Goal: Task Accomplishment & Management: Manage account settings

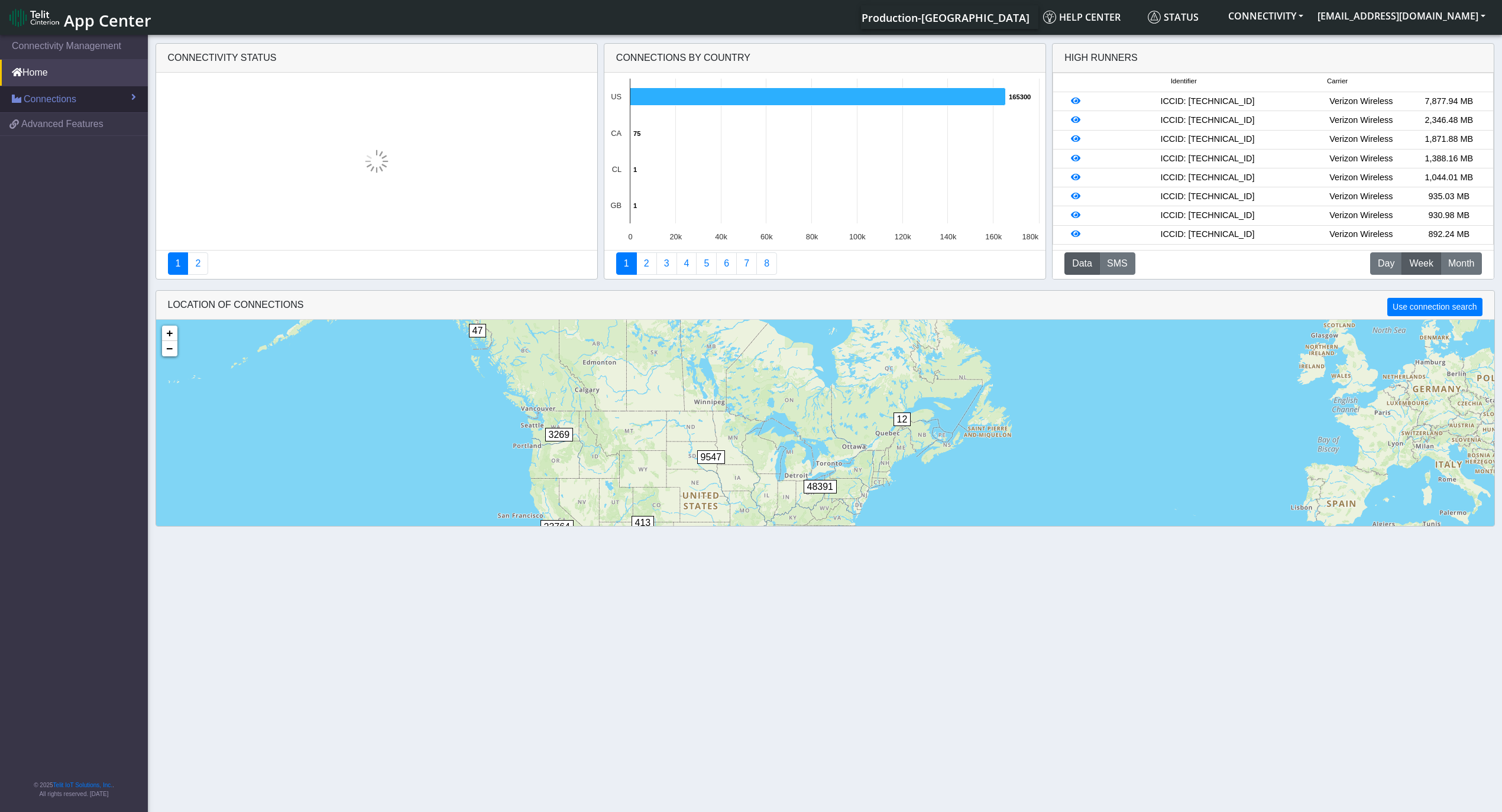
click at [50, 93] on span "Connections" at bounding box center [49, 99] width 52 height 14
click at [71, 180] on span "Advanced Features" at bounding box center [62, 173] width 82 height 14
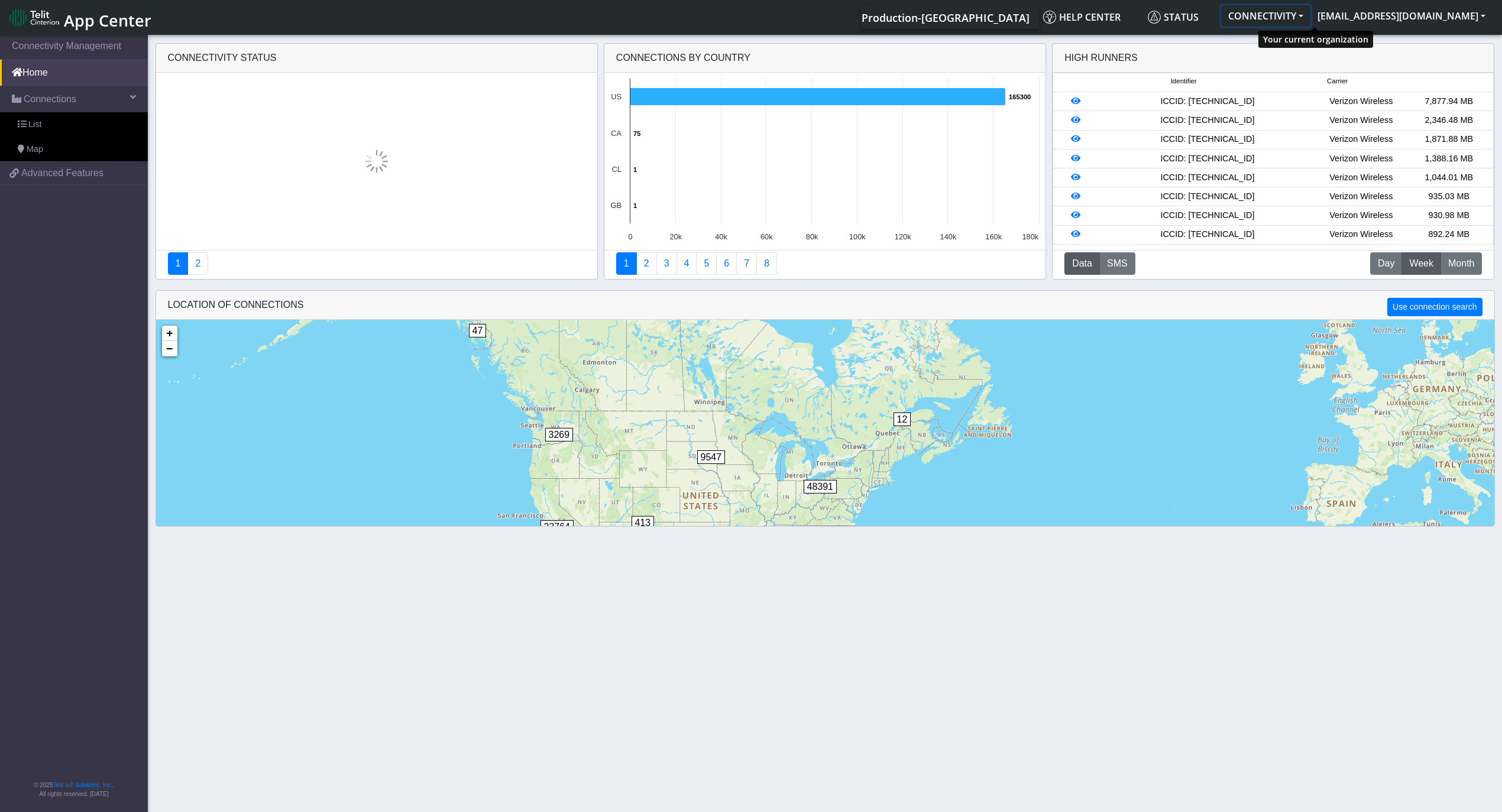
click at [1310, 15] on button "CONNECTIVITY" at bounding box center [1266, 16] width 90 height 21
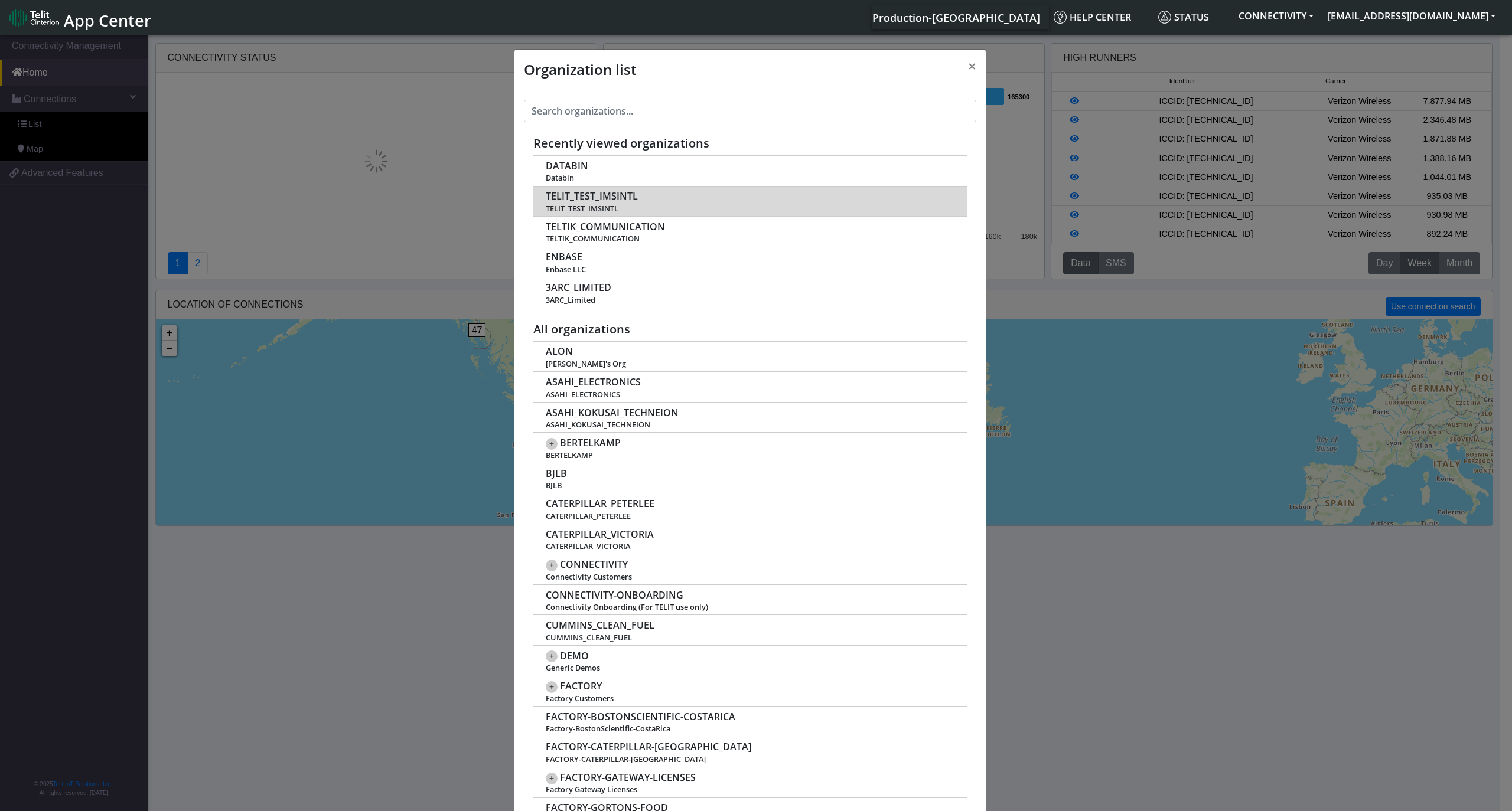
click at [608, 201] on span "TELIT_TEST_IMSINTL" at bounding box center [591, 196] width 92 height 11
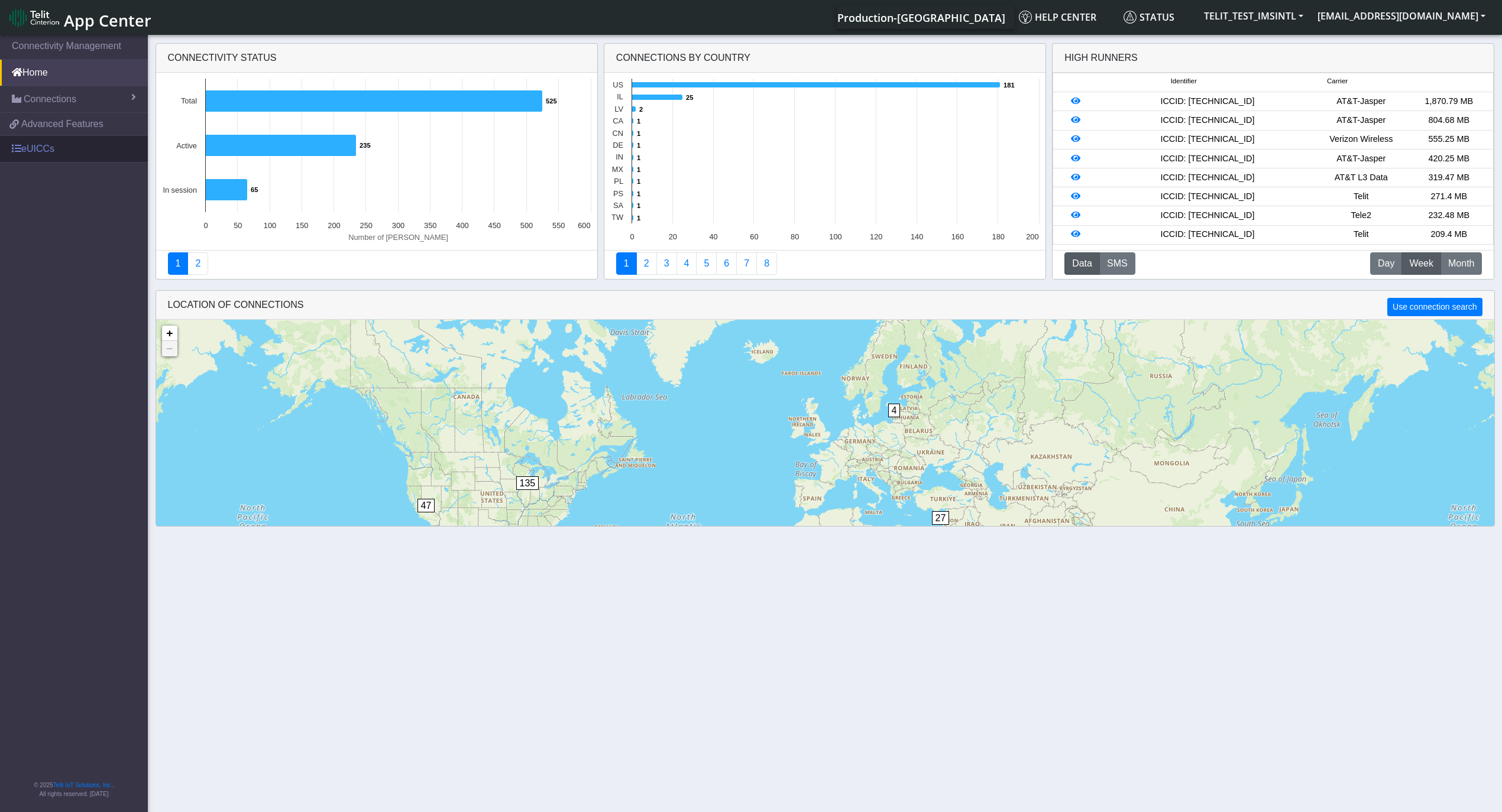
click at [24, 147] on link "eUICCs" at bounding box center [74, 149] width 148 height 26
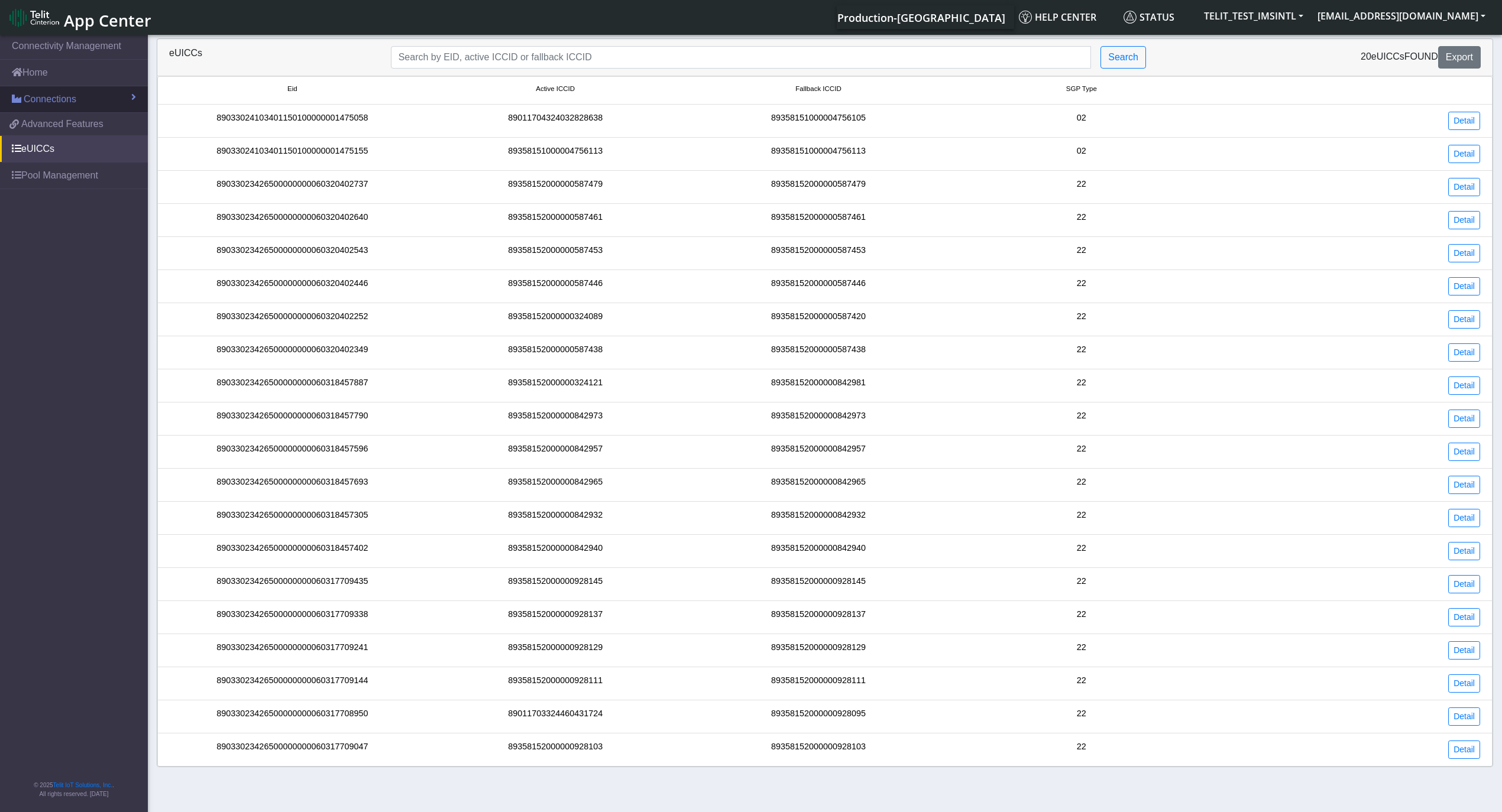
click at [68, 100] on span "Connections" at bounding box center [49, 99] width 52 height 14
click at [21, 225] on link "Pool Management" at bounding box center [74, 225] width 148 height 26
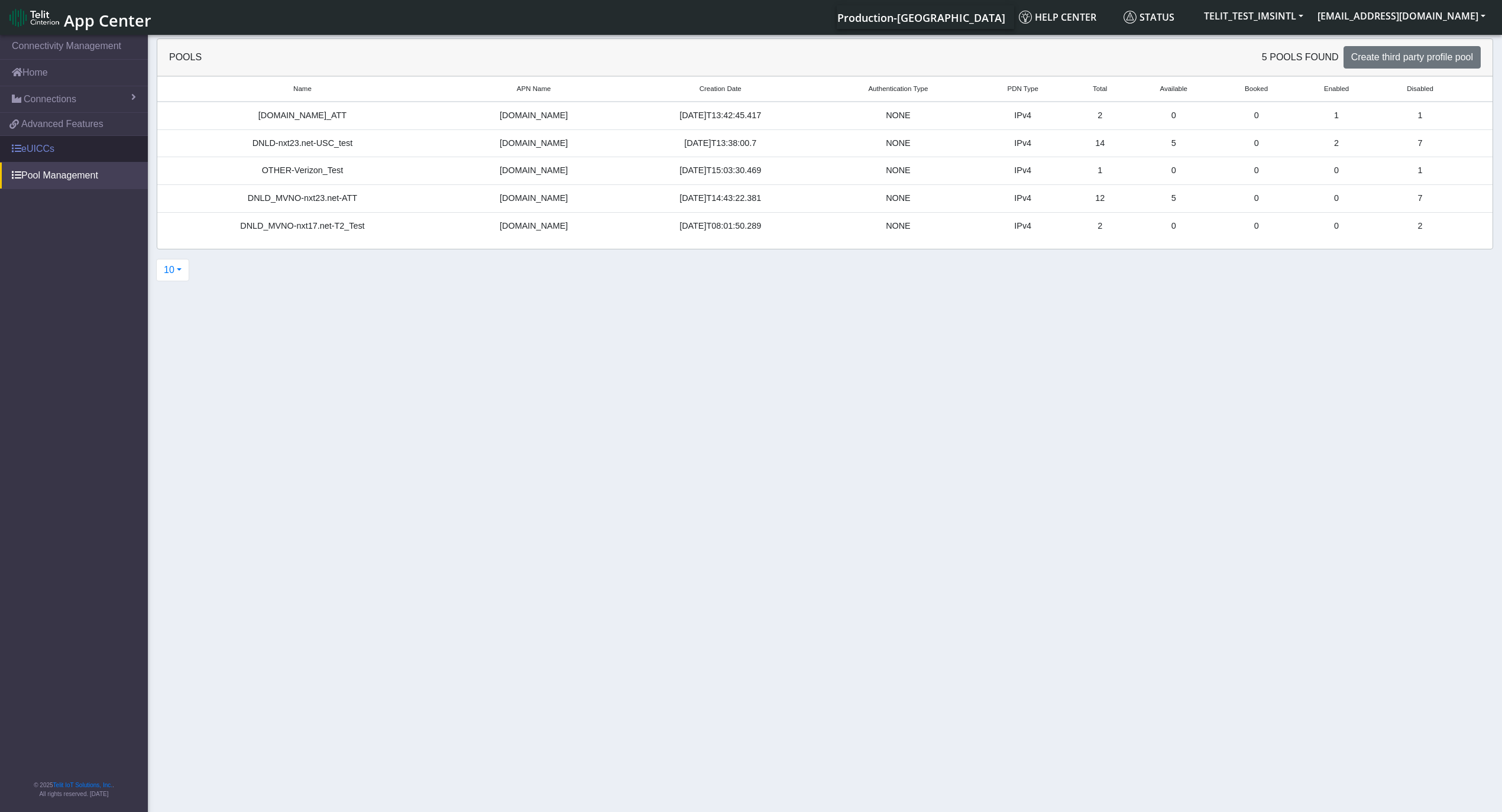
click at [17, 150] on span at bounding box center [17, 148] width 9 height 9
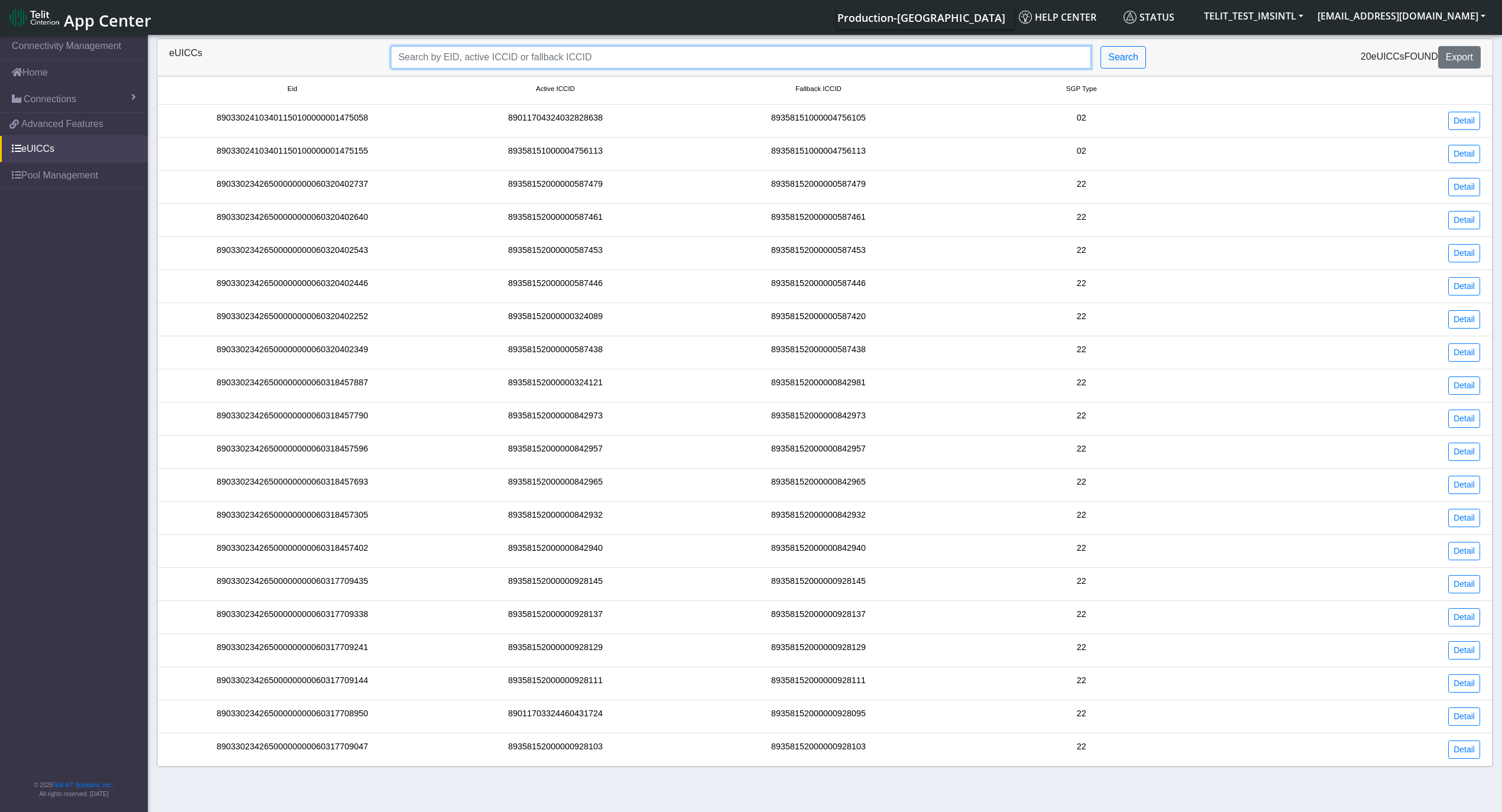
click at [591, 66] on input "Search..." at bounding box center [741, 58] width 700 height 23
paste input "89358152000000842965"
type input "89358152000000842965"
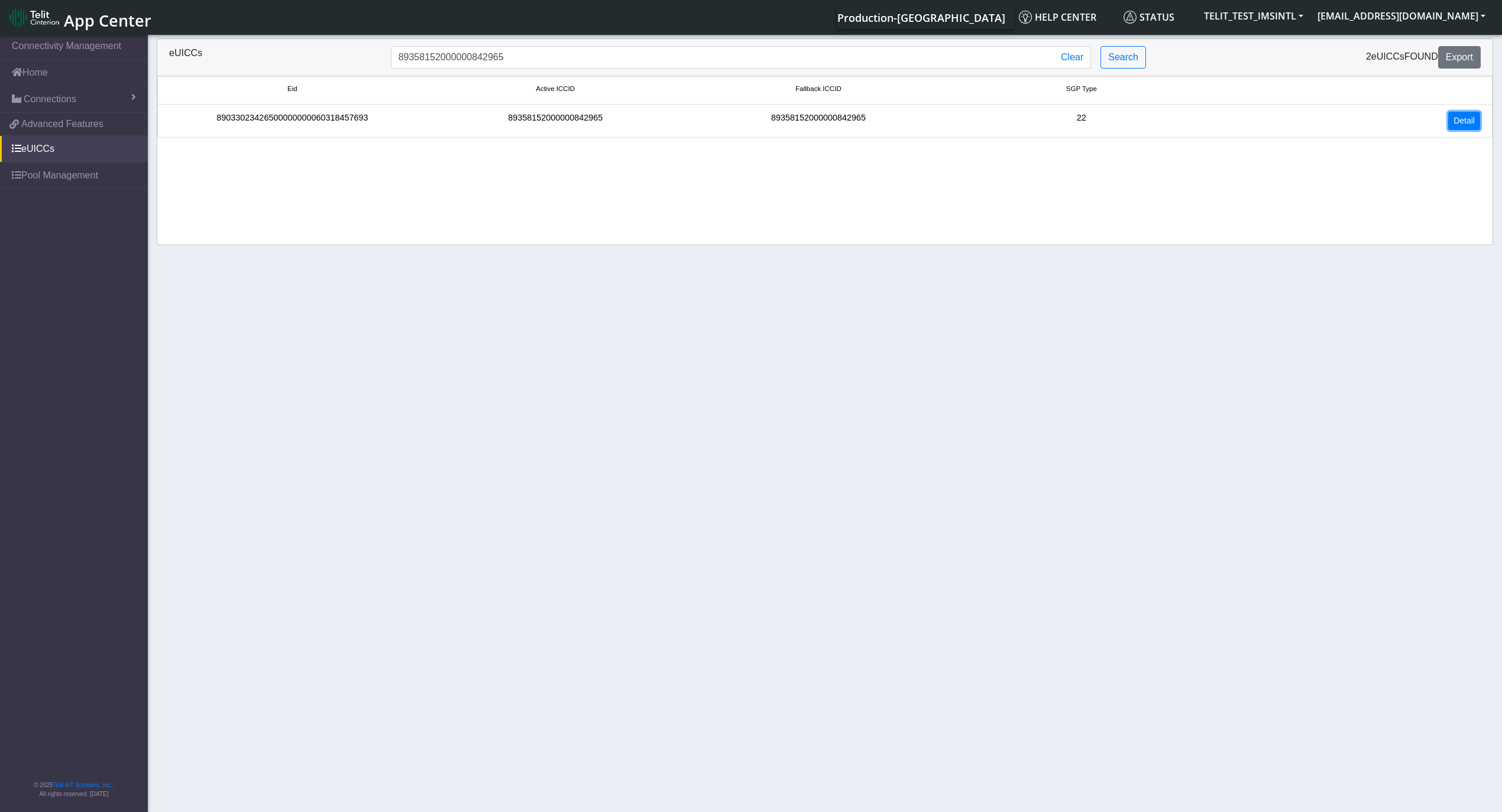
click at [1467, 119] on link "Detail" at bounding box center [1464, 121] width 32 height 18
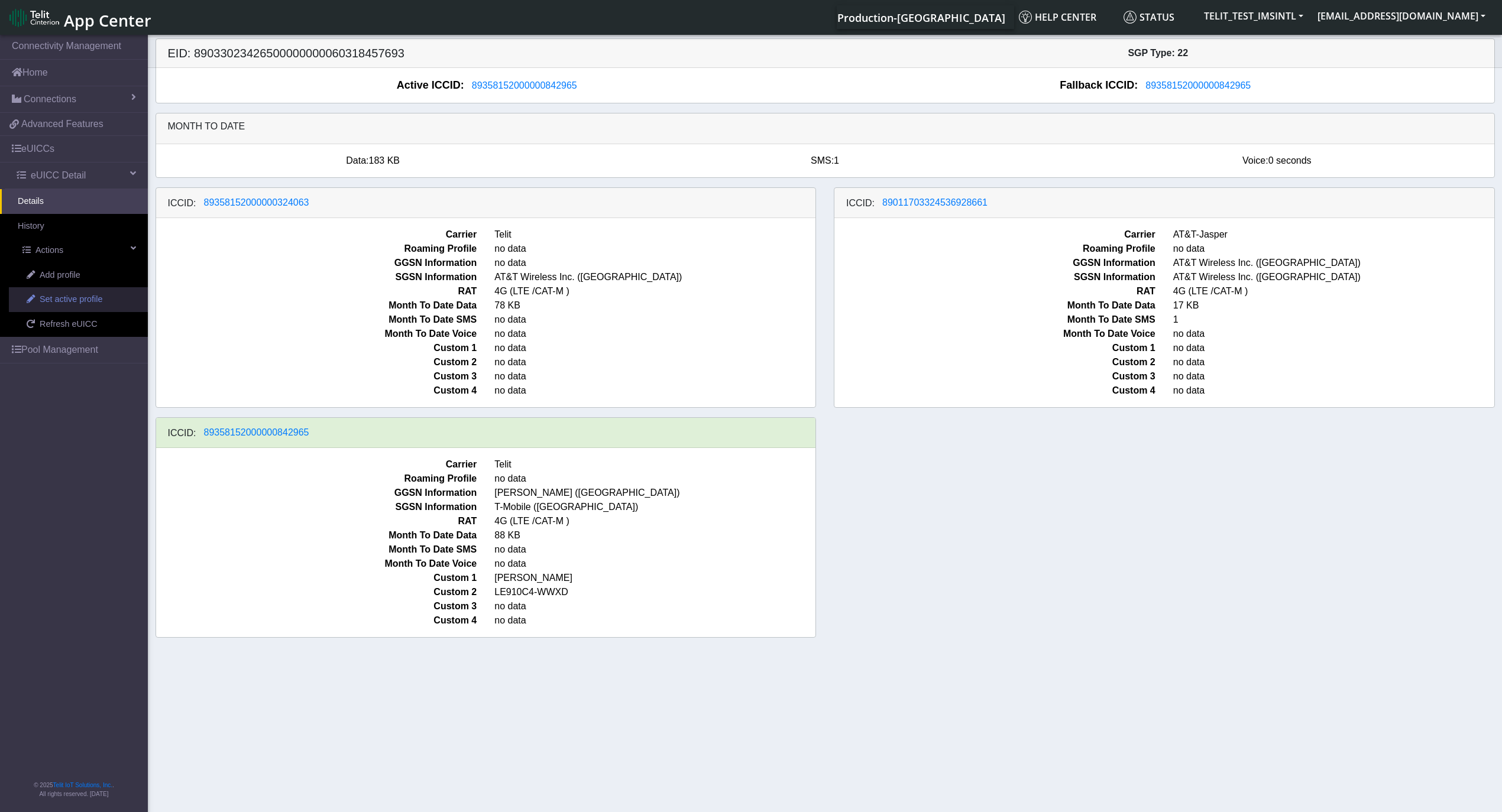
click at [84, 302] on span "Set active profile" at bounding box center [71, 299] width 62 height 13
select select
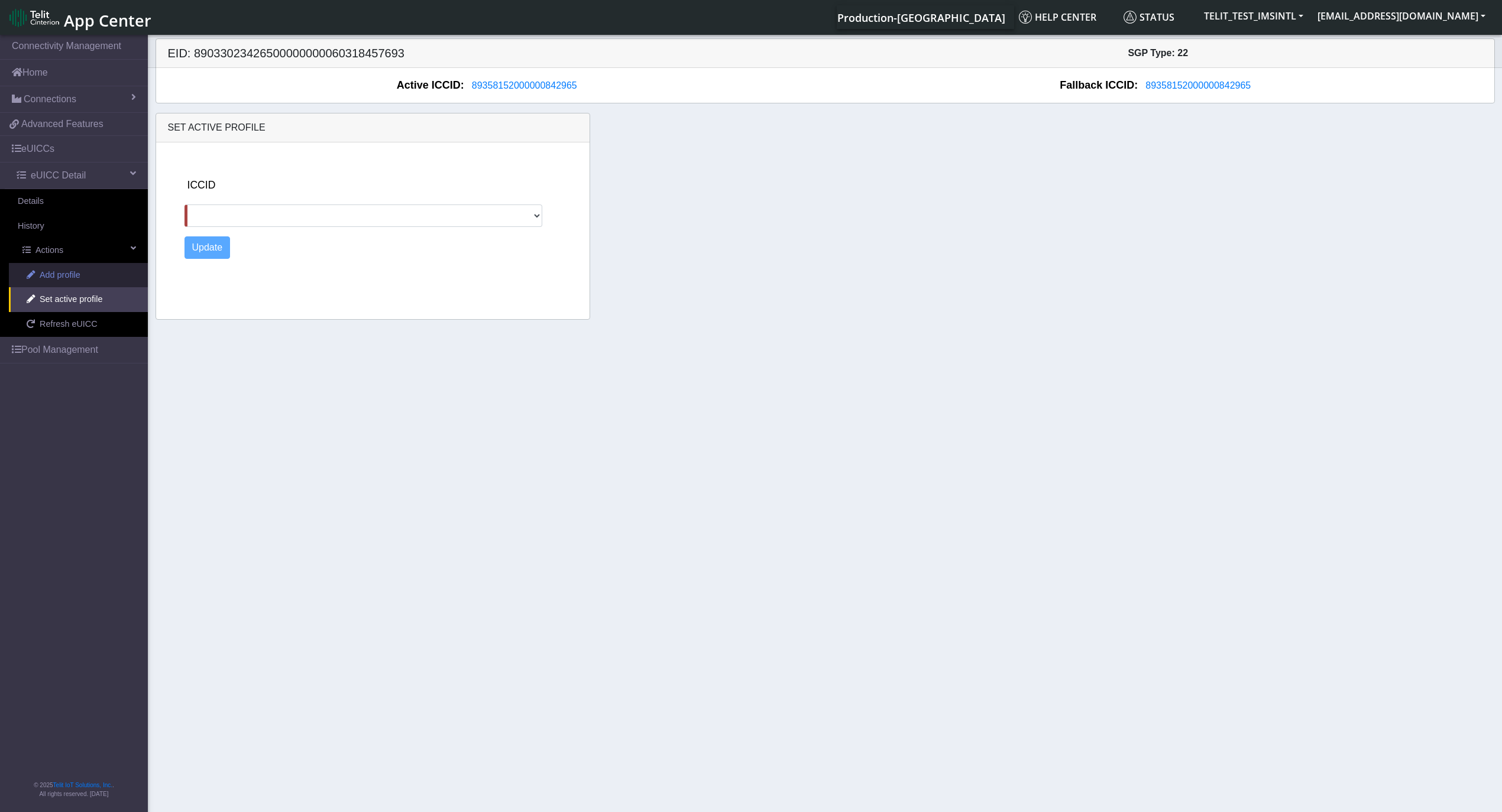
click at [78, 279] on span "Add profile" at bounding box center [60, 275] width 41 height 13
click at [197, 173] on button "Retrieve list" at bounding box center [194, 163] width 65 height 23
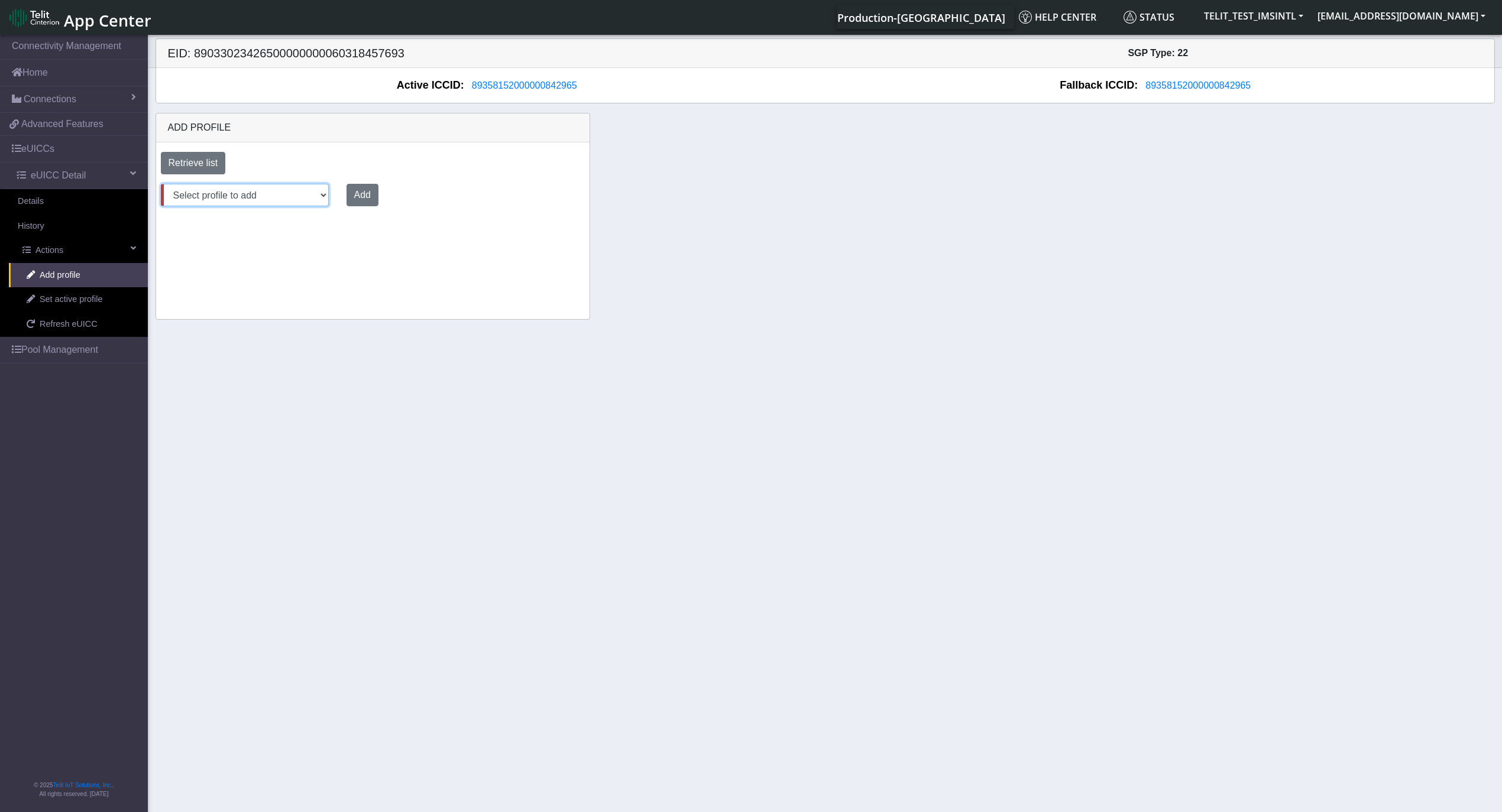
click at [217, 188] on select "Select profile to add OTHER-nxt23.net_ATT DNLD-nxt23.net-USC_test OTHER-Verizon…" at bounding box center [245, 195] width 168 height 23
click at [236, 198] on select "Select profile to add OTHER-nxt23.net_ATT DNLD-nxt23.net-USC_test OTHER-Verizon…" at bounding box center [245, 195] width 168 height 23
select select "1fc7fafb-408b-426d-8eed-4ade4333d7a7"
click at [161, 185] on select "Select profile to add OTHER-nxt23.net_ATT DNLD-nxt23.net-USC_test OTHER-Verizon…" at bounding box center [245, 195] width 168 height 23
click at [356, 197] on button "Add" at bounding box center [360, 195] width 32 height 23
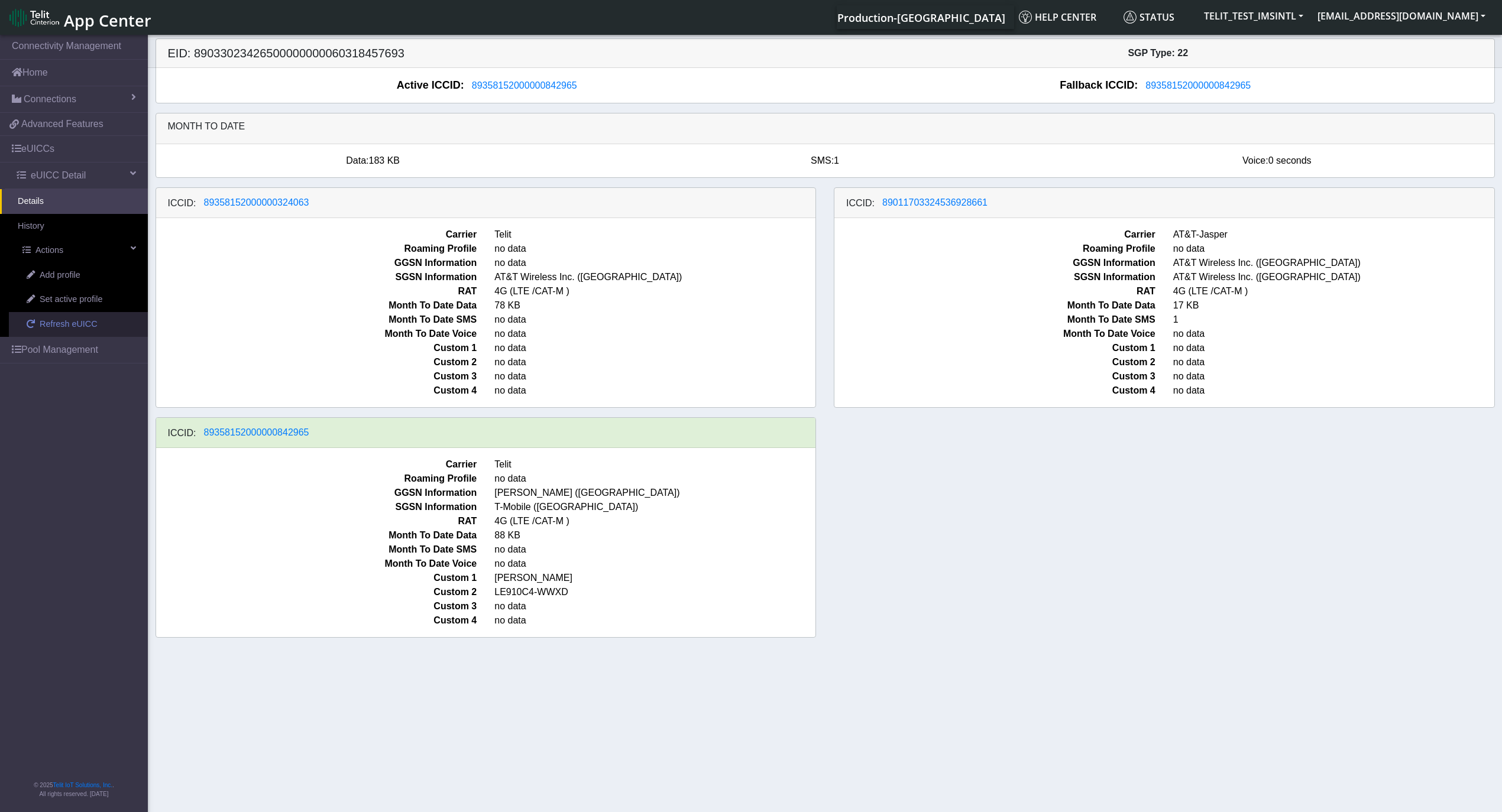
click at [72, 330] on span "Refresh eUICC" at bounding box center [68, 324] width 58 height 13
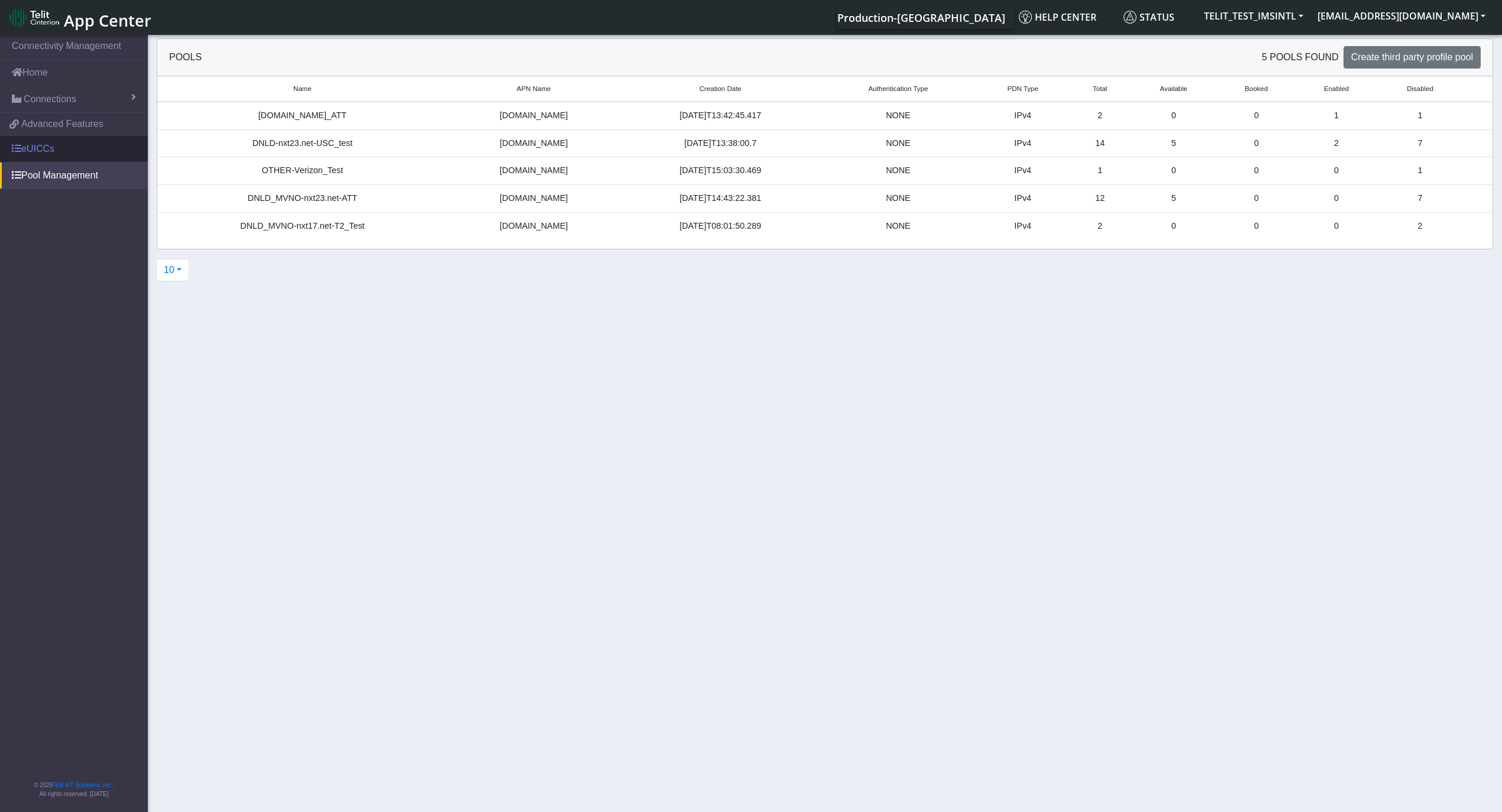
click at [23, 150] on link "eUICCs" at bounding box center [74, 149] width 148 height 26
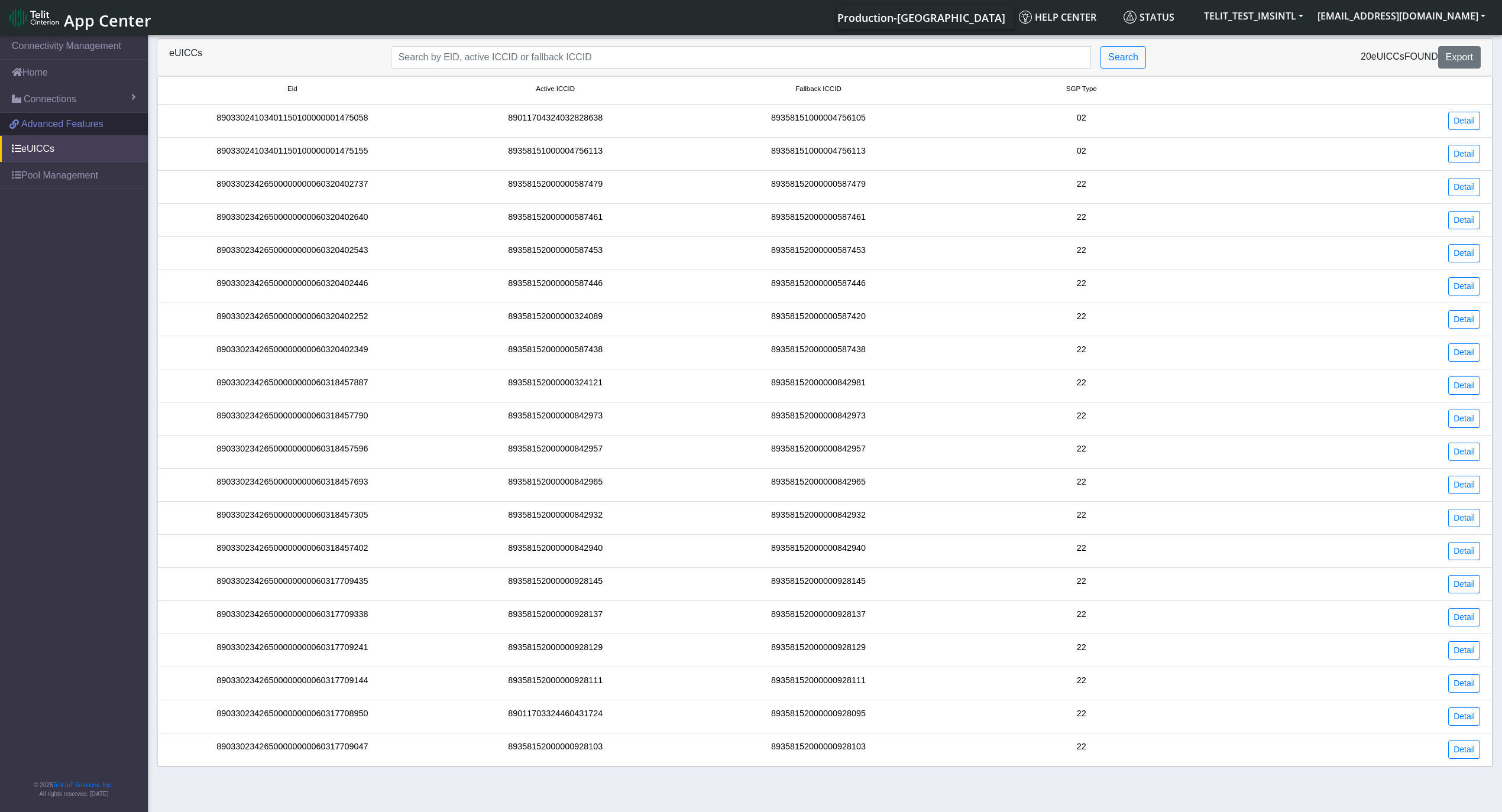
click at [62, 123] on span "Advanced Features" at bounding box center [62, 124] width 82 height 14
click at [20, 98] on span at bounding box center [17, 99] width 9 height 9
click at [19, 200] on span at bounding box center [17, 197] width 9 height 9
click at [9, 228] on link "Pool Management" at bounding box center [74, 225] width 148 height 26
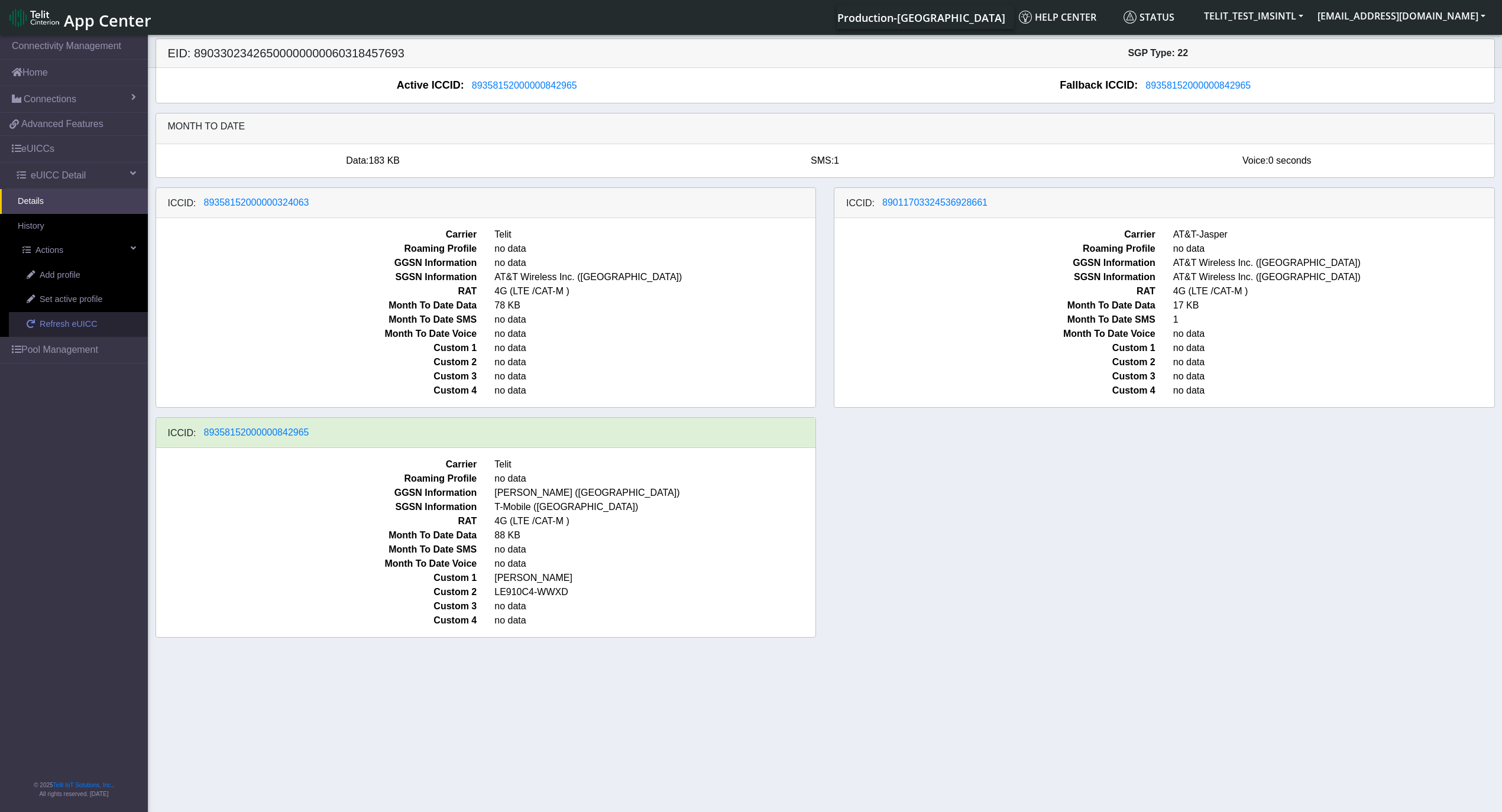
click at [65, 327] on span "Refresh eUICC" at bounding box center [68, 324] width 58 height 13
click at [65, 324] on span "Refresh eUICC" at bounding box center [68, 324] width 58 height 13
click at [62, 329] on span "Refresh eUICC" at bounding box center [68, 324] width 58 height 13
click at [854, 469] on div "ICCID: [TECHNICAL_ID] Carrier Telit Roaming Profile no data GGSN Information no…" at bounding box center [825, 417] width 1357 height 460
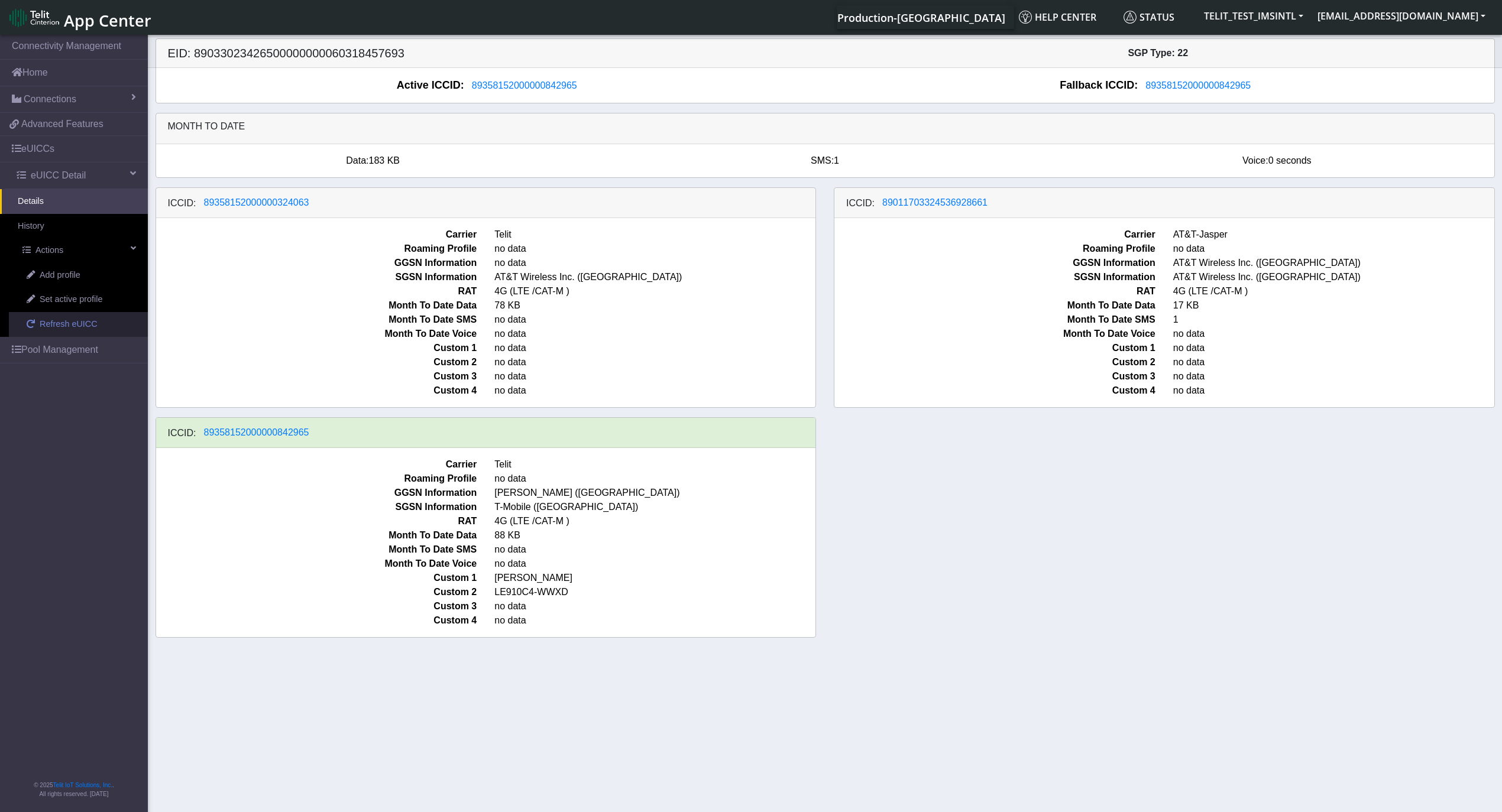
click at [70, 324] on span "Refresh eUICC" at bounding box center [68, 324] width 58 height 13
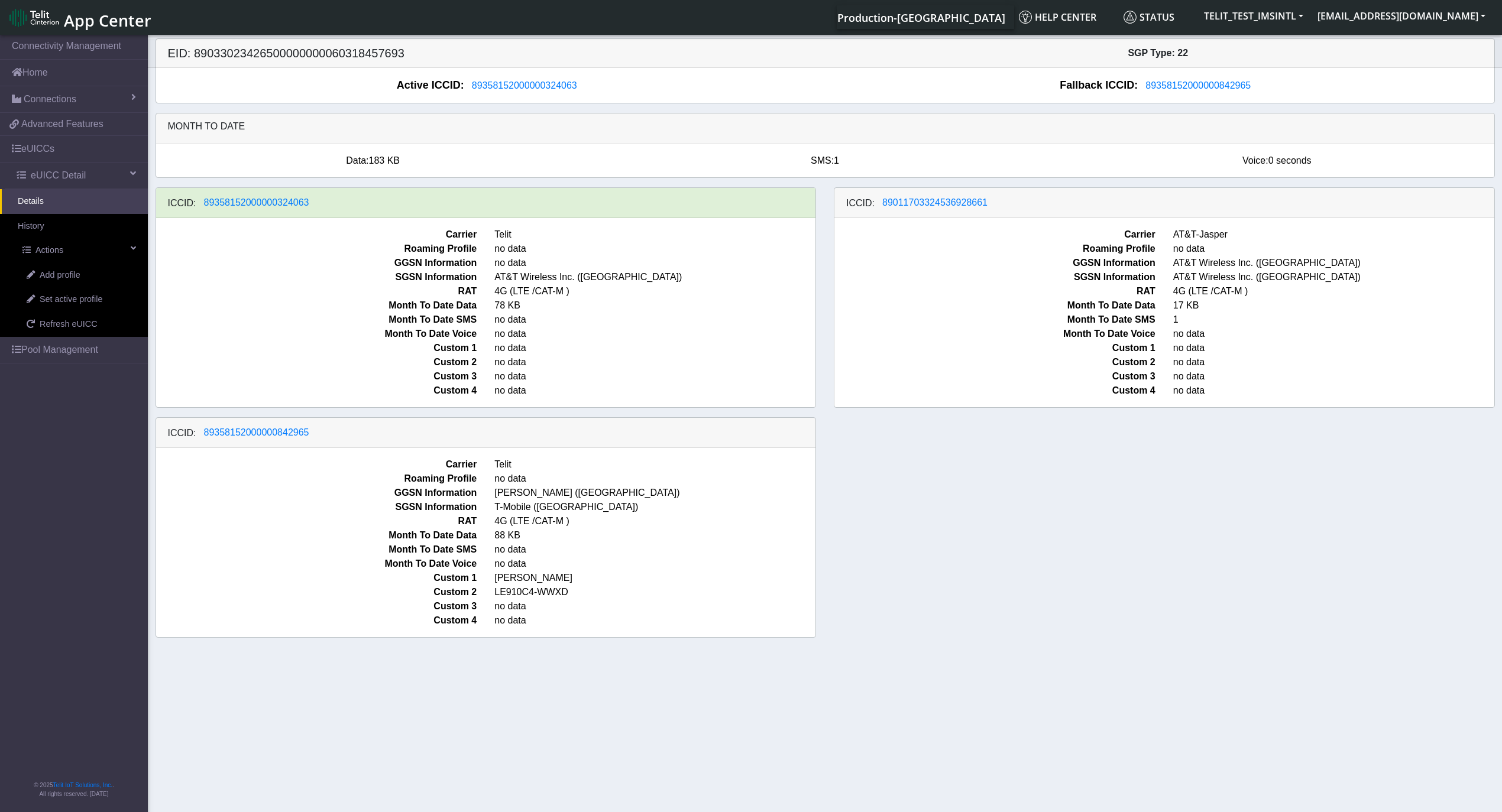
click at [919, 523] on div "ICCID: [TECHNICAL_ID] Carrier Telit Roaming Profile no data GGSN Information no…" at bounding box center [825, 417] width 1357 height 460
click at [83, 303] on span "Set active profile" at bounding box center [71, 299] width 62 height 13
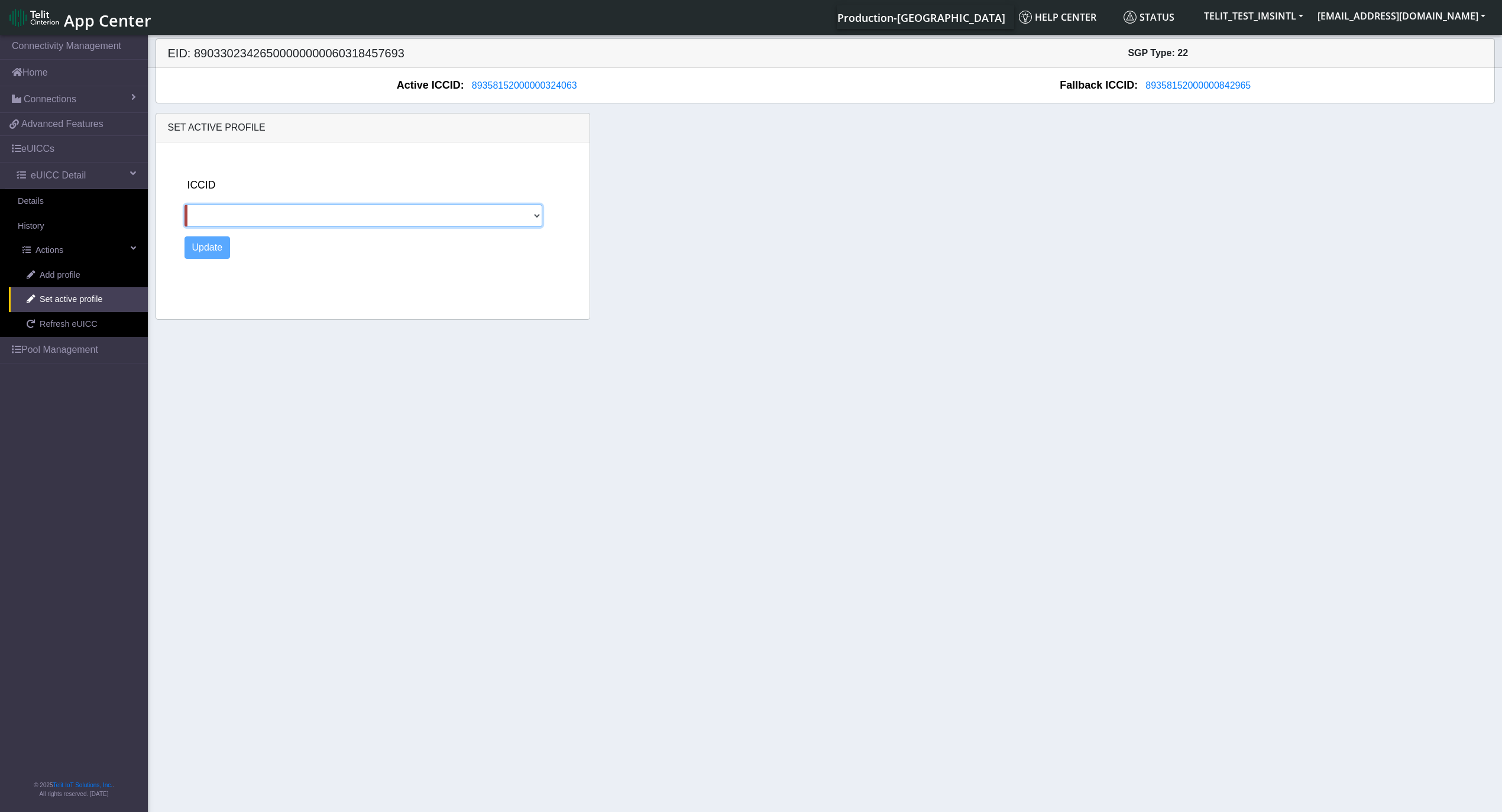
click at [360, 217] on select "89011703324536928661 89358152000000842965" at bounding box center [364, 216] width 359 height 23
click at [327, 544] on section "Connectivity Management Home Connections List Map f41ac76441cdf55340053ffba37b7…" at bounding box center [751, 425] width 1502 height 784
click at [281, 213] on select "89011703324536928661 89358152000000842965" at bounding box center [364, 216] width 359 height 23
click at [270, 218] on select "89011703324536928661 89358152000000842965" at bounding box center [364, 216] width 359 height 23
click at [286, 336] on section "Connectivity Management Home Connections List Map f41ac76441cdf55340053ffba37b7…" at bounding box center [751, 425] width 1502 height 784
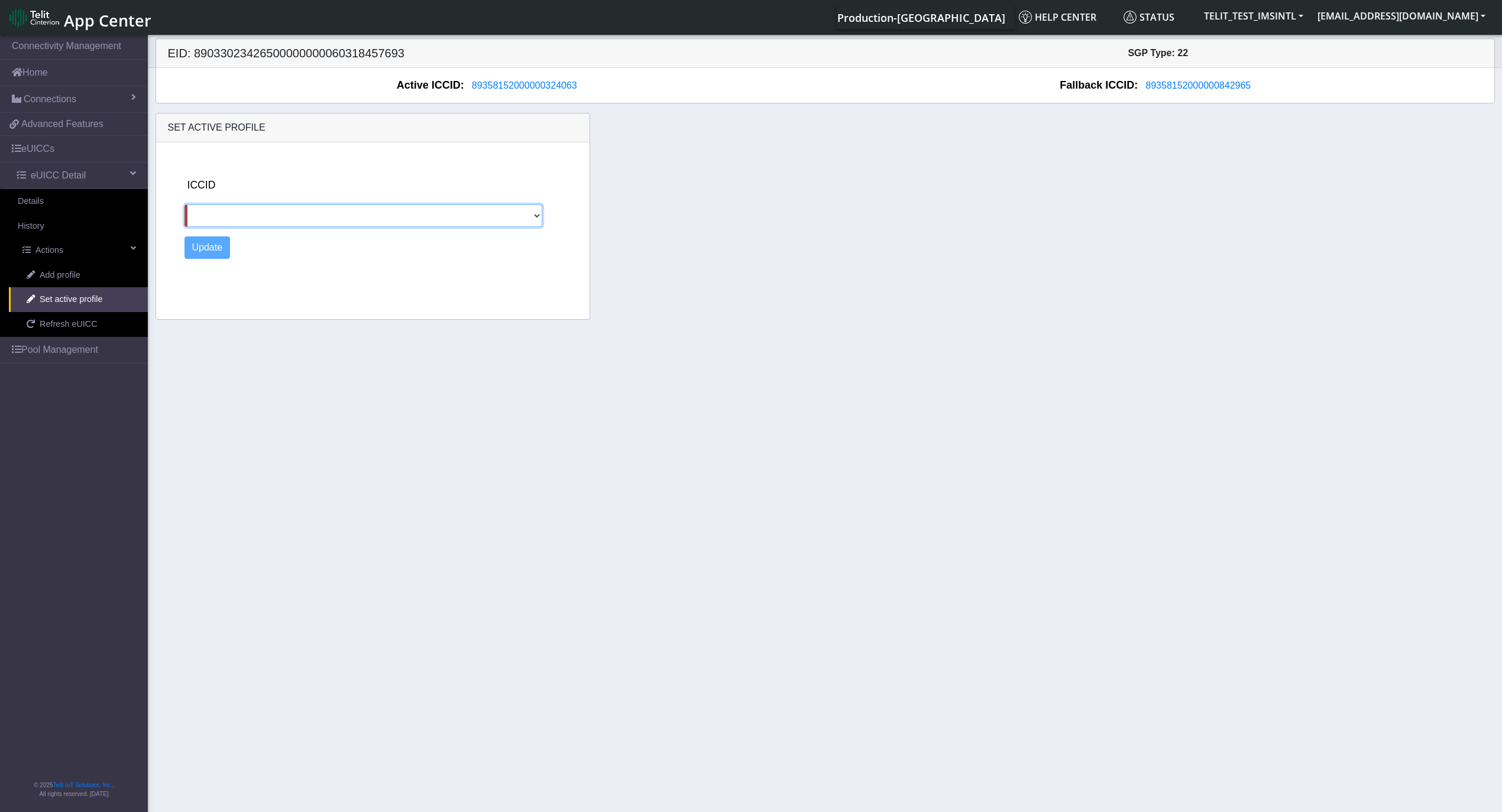
click at [289, 213] on select "89011703324536928661 89358152000000842965" at bounding box center [364, 216] width 359 height 23
select select "89358152000000842965"
click at [185, 206] on select "89011703324536928661 89358152000000842965" at bounding box center [364, 216] width 359 height 23
click at [217, 249] on button "Update" at bounding box center [207, 248] width 46 height 23
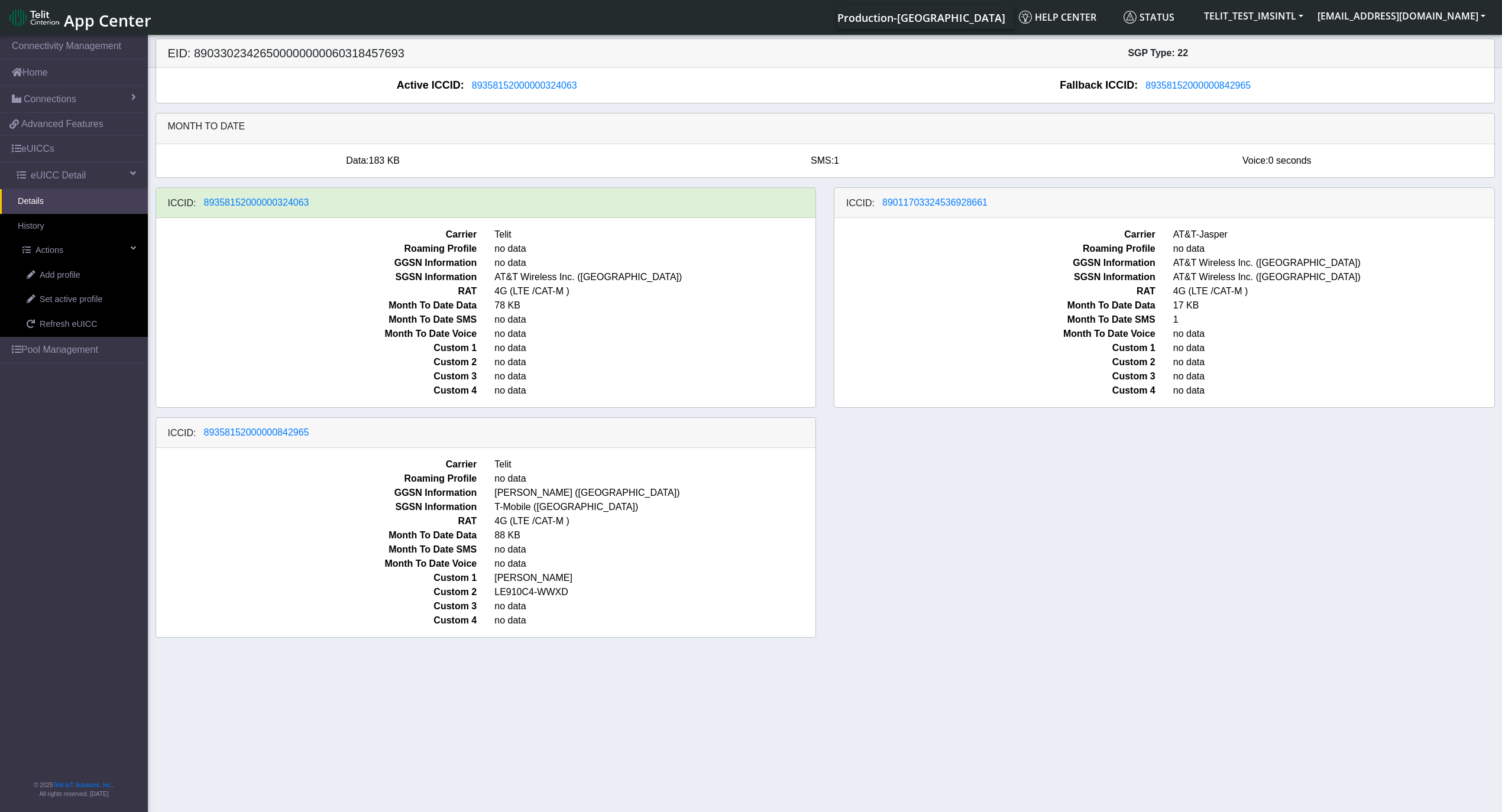
drag, startPoint x: 915, startPoint y: 511, endPoint x: 852, endPoint y: 506, distance: 63.2
click at [915, 511] on div "ICCID: [TECHNICAL_ID] Carrier Telit Roaming Profile no data GGSN Information no…" at bounding box center [825, 417] width 1357 height 460
click at [66, 318] on link "Refresh eUICC" at bounding box center [78, 324] width 139 height 25
click at [71, 321] on span "Refresh eUICC" at bounding box center [68, 324] width 58 height 13
click at [68, 322] on span "Refresh eUICC" at bounding box center [68, 324] width 58 height 13
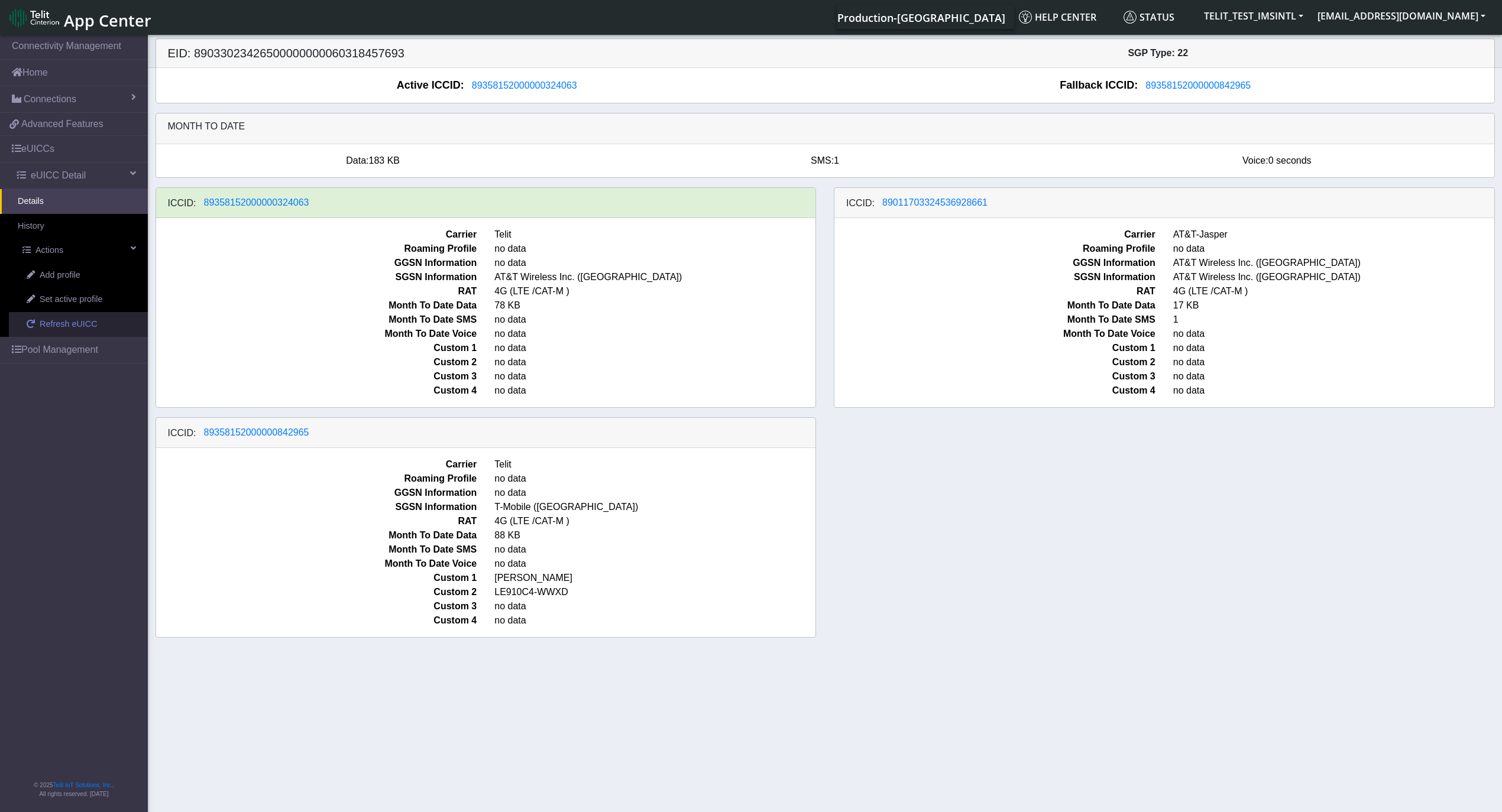
click at [70, 320] on span "Refresh eUICC" at bounding box center [68, 324] width 58 height 13
click at [849, 519] on div "ICCID: [TECHNICAL_ID] Carrier Telit Roaming Profile no data GGSN Information no…" at bounding box center [825, 417] width 1357 height 460
click at [871, 447] on div "ICCID: [TECHNICAL_ID] Carrier Telit Roaming Profile no data GGSN Information no…" at bounding box center [825, 417] width 1357 height 460
click at [31, 328] on span at bounding box center [30, 324] width 8 height 8
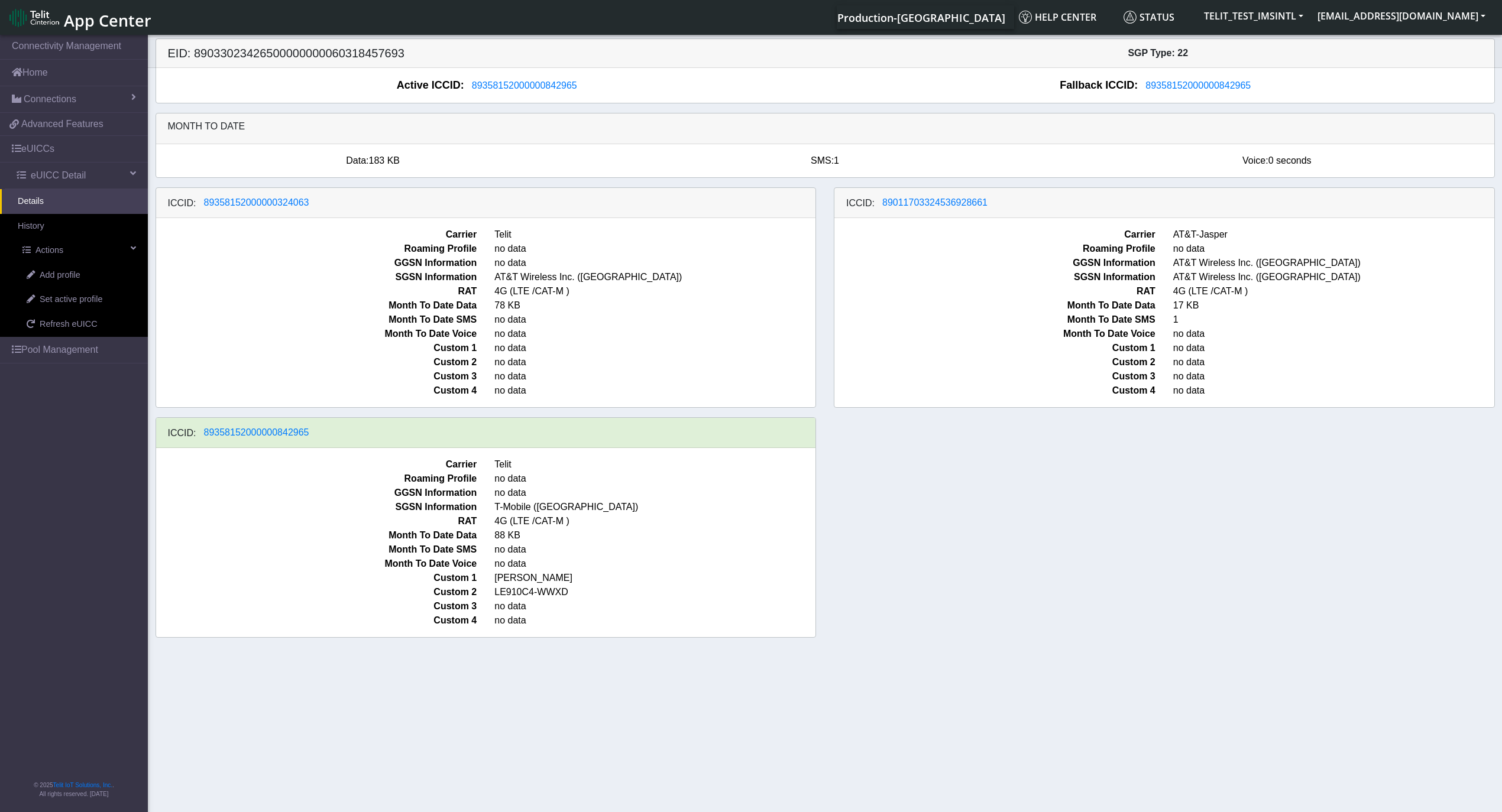
click at [312, 55] on h5 "EID: 89033023426500000000060318457693" at bounding box center [492, 53] width 666 height 14
copy h5 "89033023426500000000060318457693"
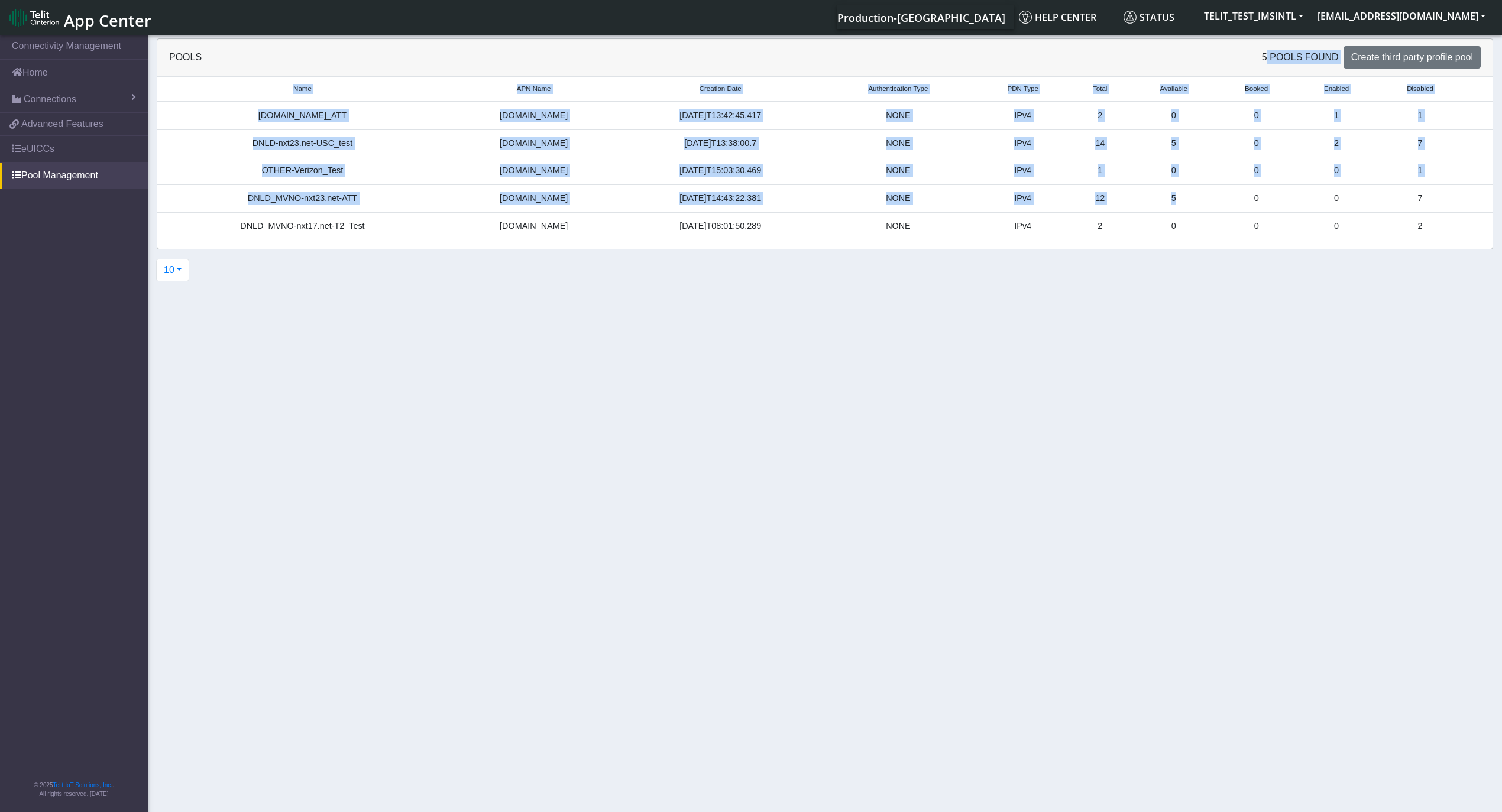
drag, startPoint x: 1182, startPoint y: 208, endPoint x: 1052, endPoint y: 43, distance: 210.1
click at [1052, 43] on div "Pools 5 pools found Create third party profile pool Name APN Name Creation Date…" at bounding box center [824, 144] width 1336 height 211
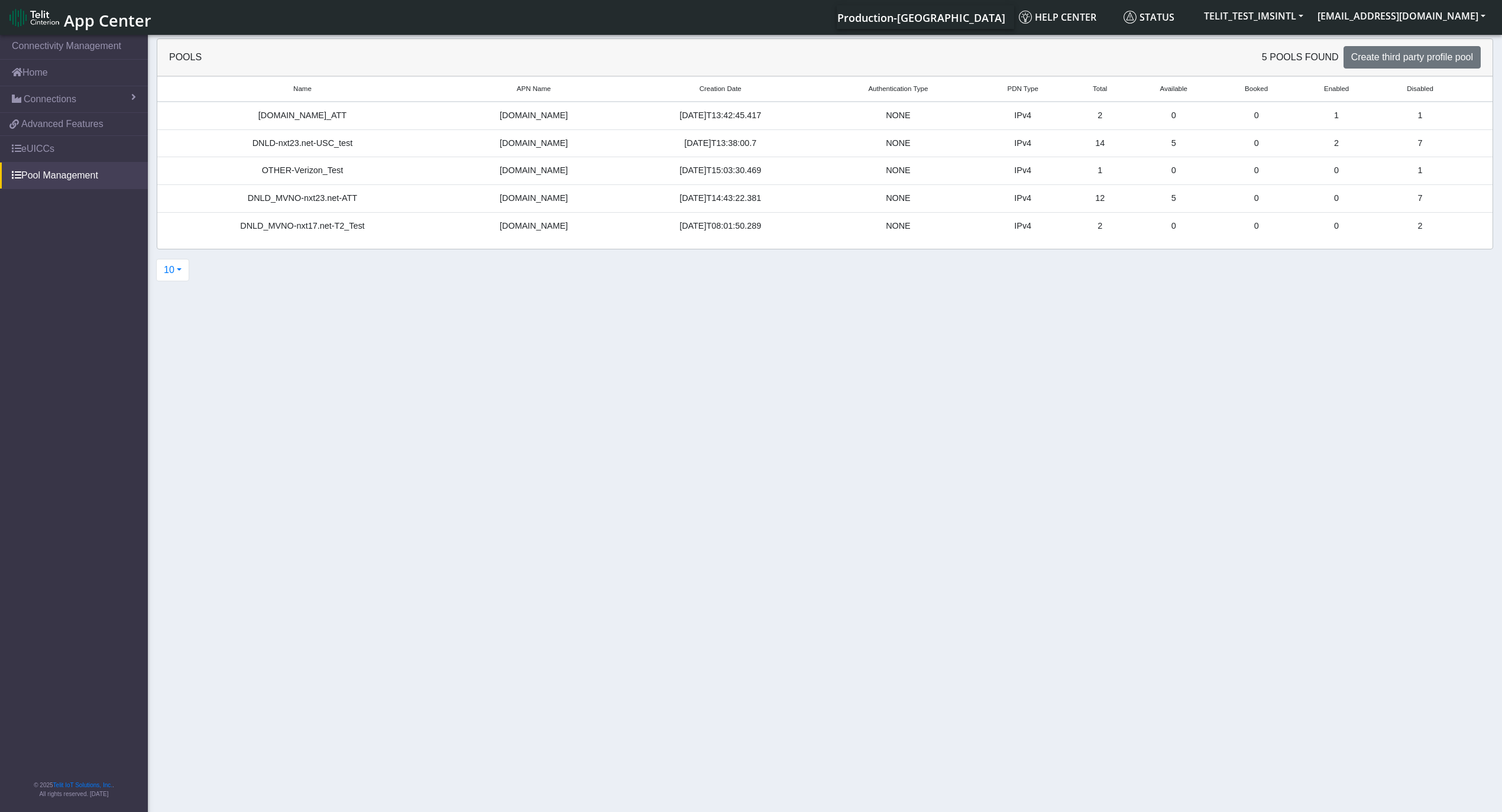
click at [1043, 348] on section "Connectivity Management Home Connections List Map f41ac76441cdf55340053ffba37b7…" at bounding box center [751, 425] width 1502 height 784
